Goal: Task Accomplishment & Management: Complete application form

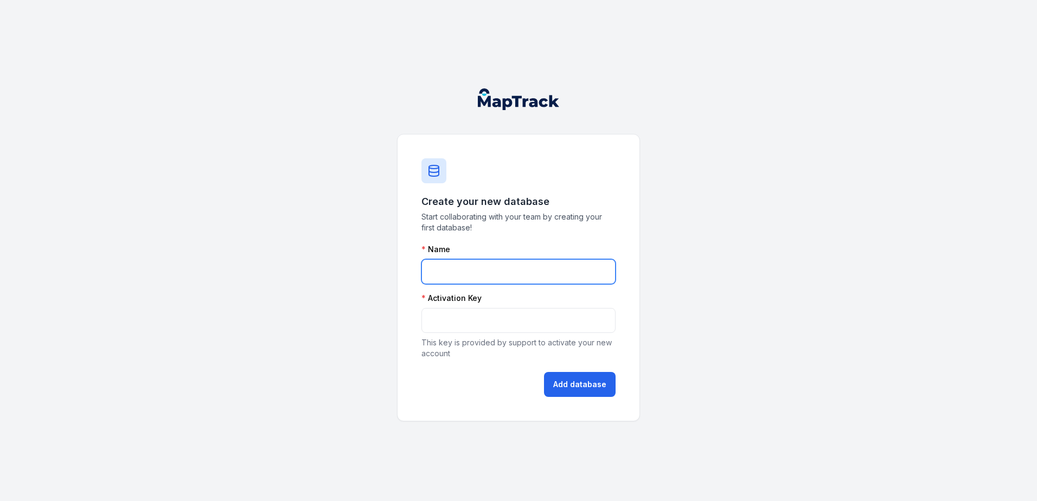
click at [489, 279] on input "text" at bounding box center [519, 271] width 194 height 25
click at [501, 272] on input "text" at bounding box center [519, 271] width 194 height 25
click at [278, 176] on div "Create your new database Start collaborating with your team by creating your fi…" at bounding box center [518, 250] width 1037 height 501
click at [482, 271] on input "text" at bounding box center [519, 271] width 194 height 25
click at [488, 268] on input "text" at bounding box center [519, 271] width 194 height 25
